Goal: Navigation & Orientation: Find specific page/section

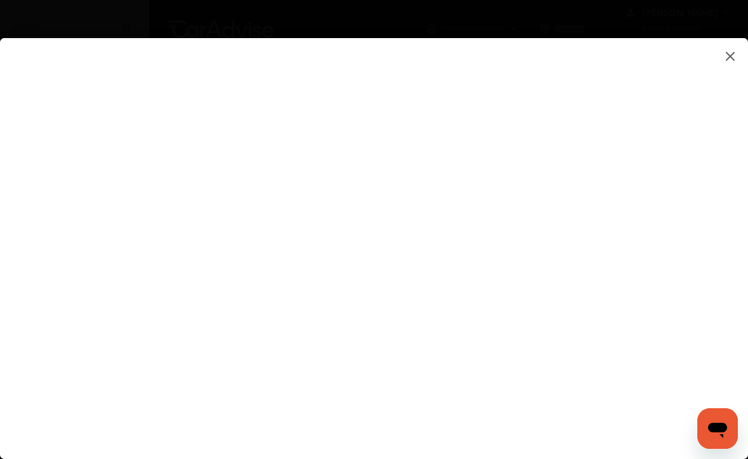
click at [677, 380] on flutter-view at bounding box center [374, 235] width 748 height 395
click at [672, 378] on flutter-view at bounding box center [374, 235] width 748 height 395
click at [731, 60] on img at bounding box center [730, 56] width 15 height 16
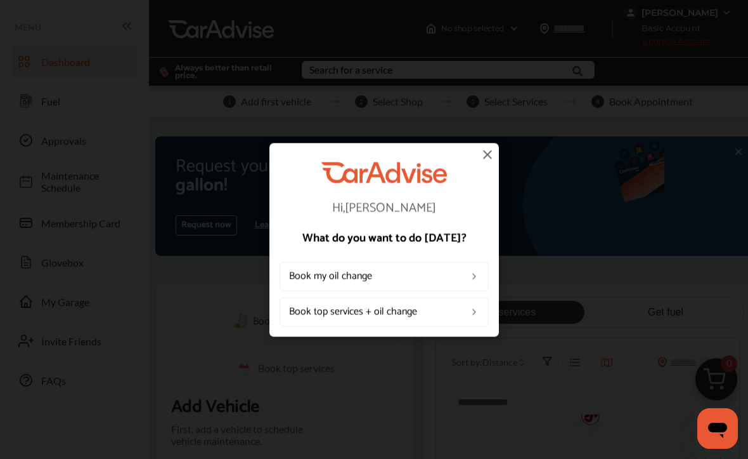
click at [481, 160] on img at bounding box center [487, 154] width 15 height 15
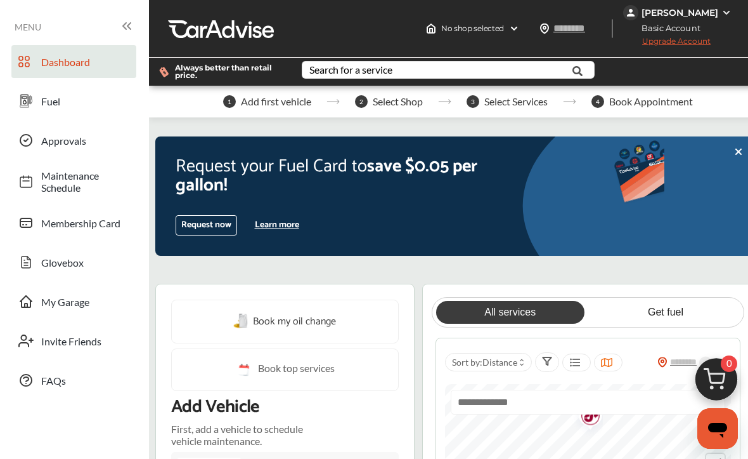
click at [108, 68] on link "Dashboard" at bounding box center [73, 61] width 125 height 33
click at [44, 108] on link "Fuel" at bounding box center [73, 100] width 125 height 33
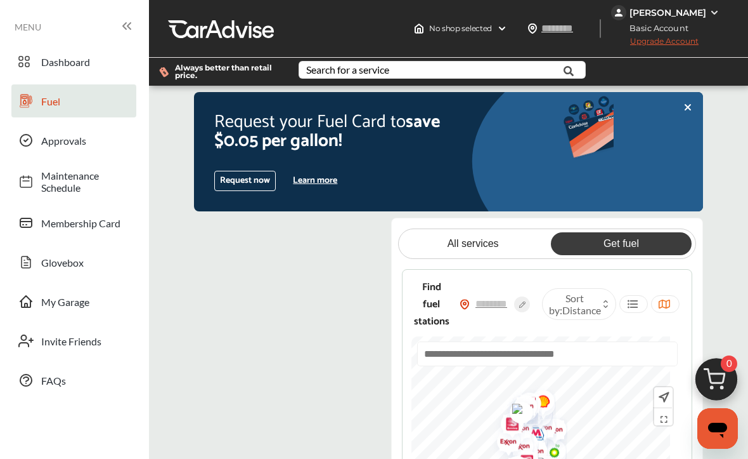
click at [79, 304] on span "My Garage" at bounding box center [85, 302] width 89 height 12
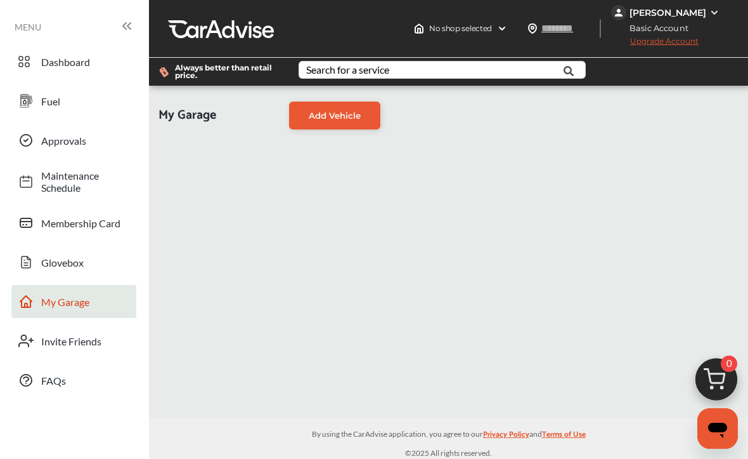
click at [715, 15] on img at bounding box center [715, 13] width 10 height 10
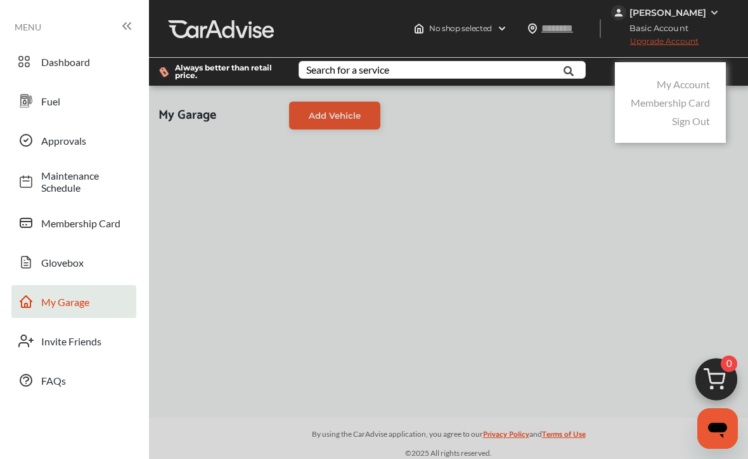
click at [694, 127] on link "Sign Out" at bounding box center [691, 121] width 38 height 12
